Goal: Information Seeking & Learning: Learn about a topic

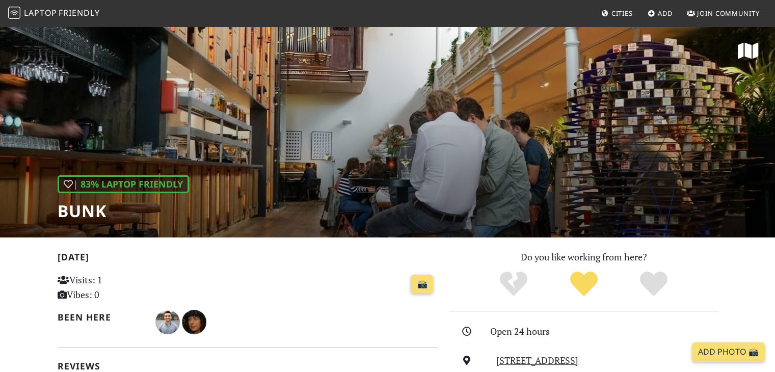
click at [60, 9] on span "Friendly" at bounding box center [79, 12] width 41 height 11
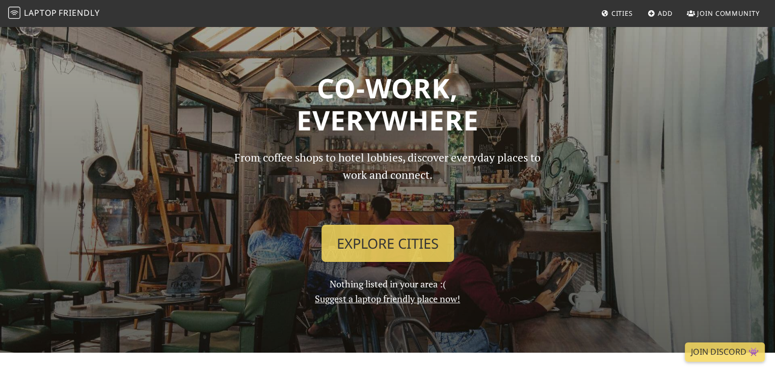
scroll to position [134, 0]
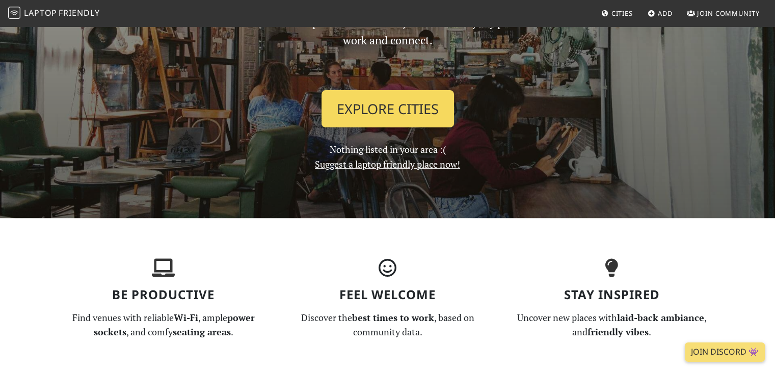
click at [373, 96] on link "Explore Cities" at bounding box center [387, 109] width 132 height 38
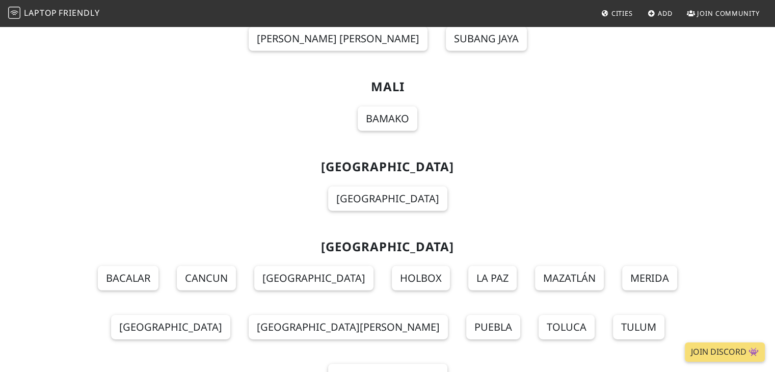
scroll to position [6967, 0]
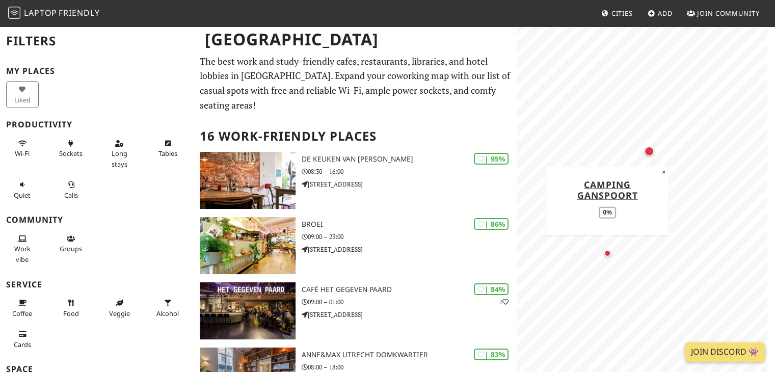
click at [603, 257] on div "Map marker" at bounding box center [607, 253] width 20 height 20
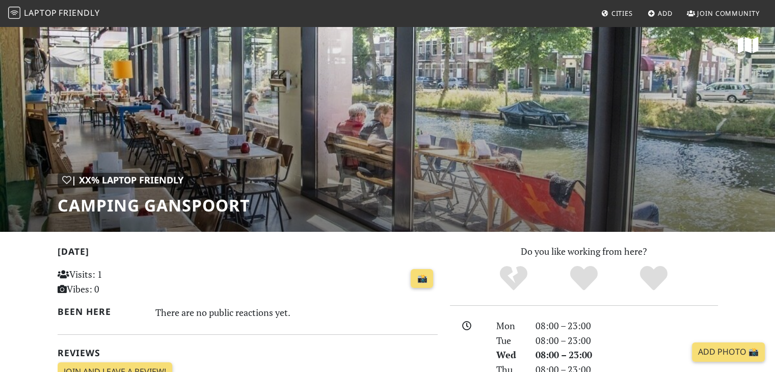
scroll to position [6, 0]
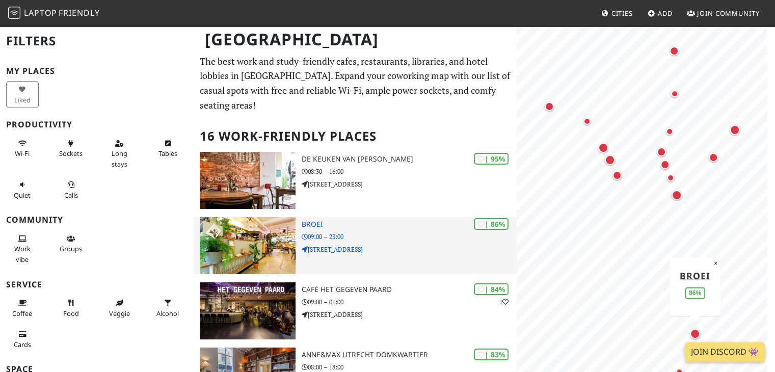
click at [358, 232] on p "09:00 – 23:00" at bounding box center [408, 237] width 215 height 10
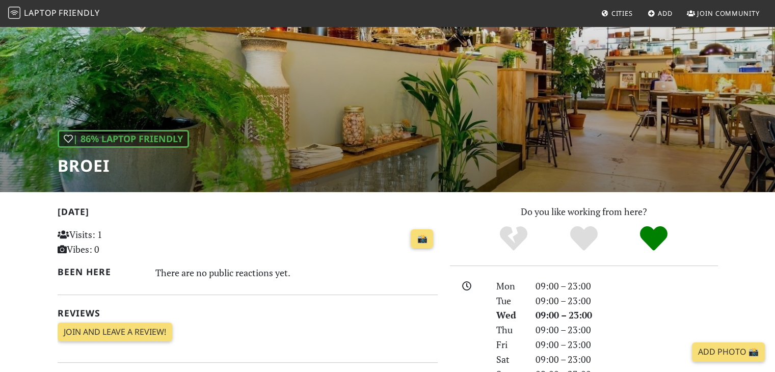
scroll to position [42, 0]
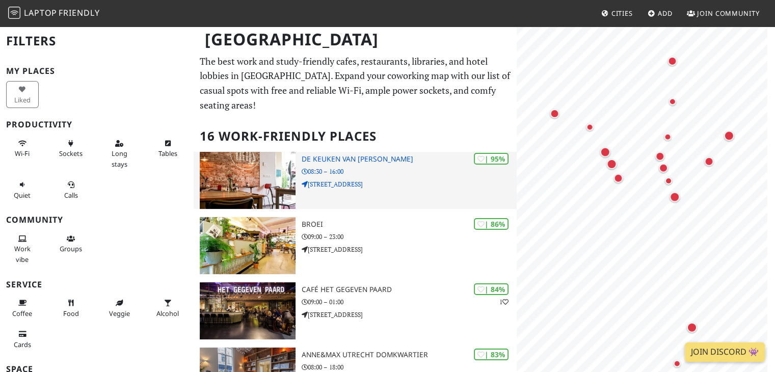
click at [371, 152] on div "| 95% De keuken van Thijs 08:30 – 16:00 Biltstraat 41" at bounding box center [408, 180] width 215 height 57
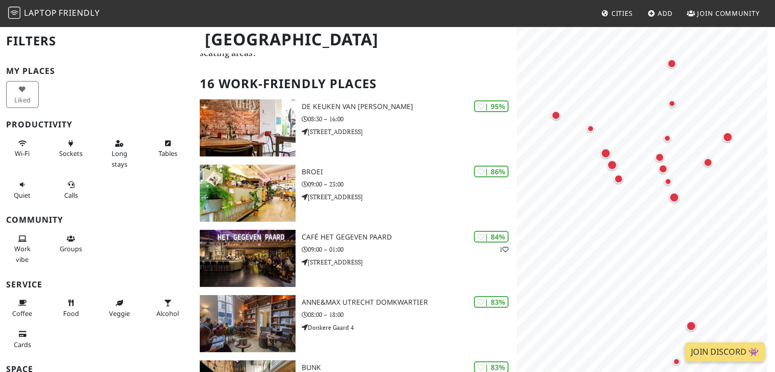
scroll to position [61, 0]
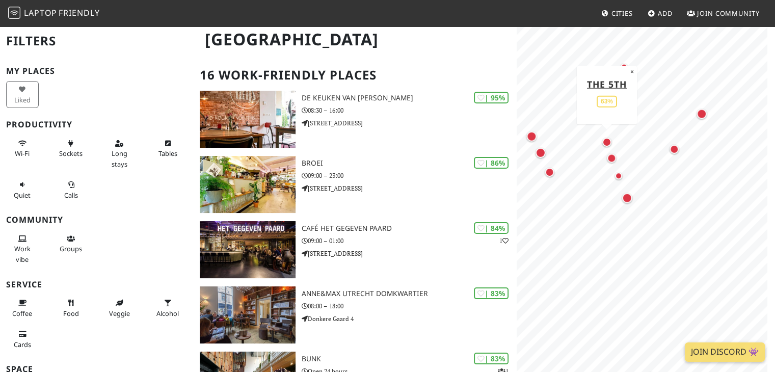
drag, startPoint x: 656, startPoint y: 159, endPoint x: 611, endPoint y: 135, distance: 51.3
click at [611, 138] on div "Map marker" at bounding box center [606, 142] width 9 height 9
